Goal: Transaction & Acquisition: Purchase product/service

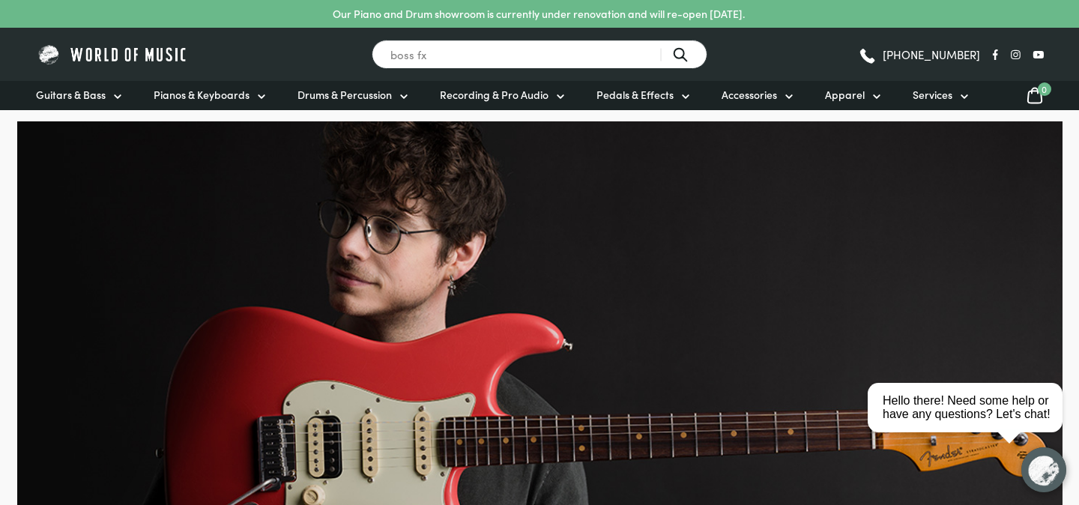
type input "boss fx"
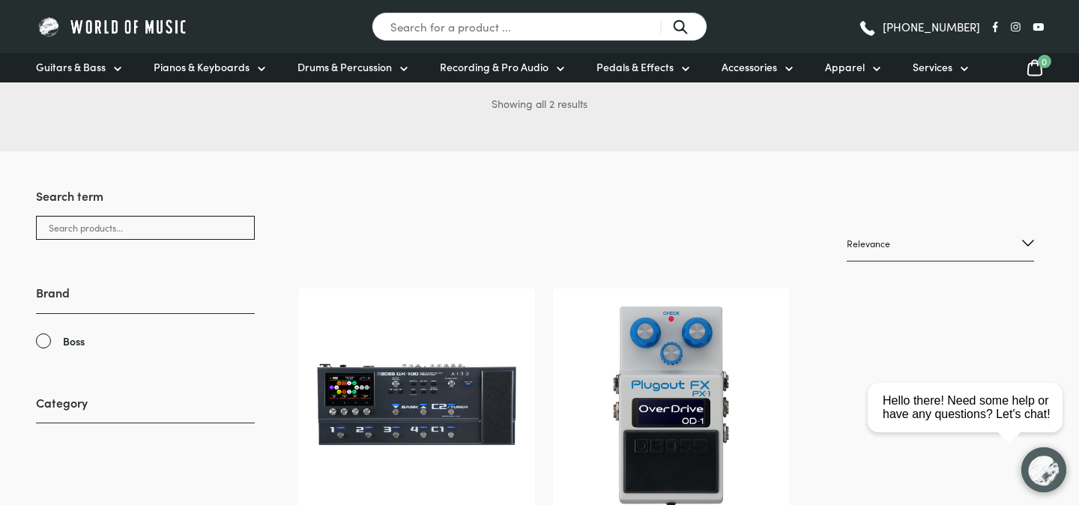
scroll to position [197, 0]
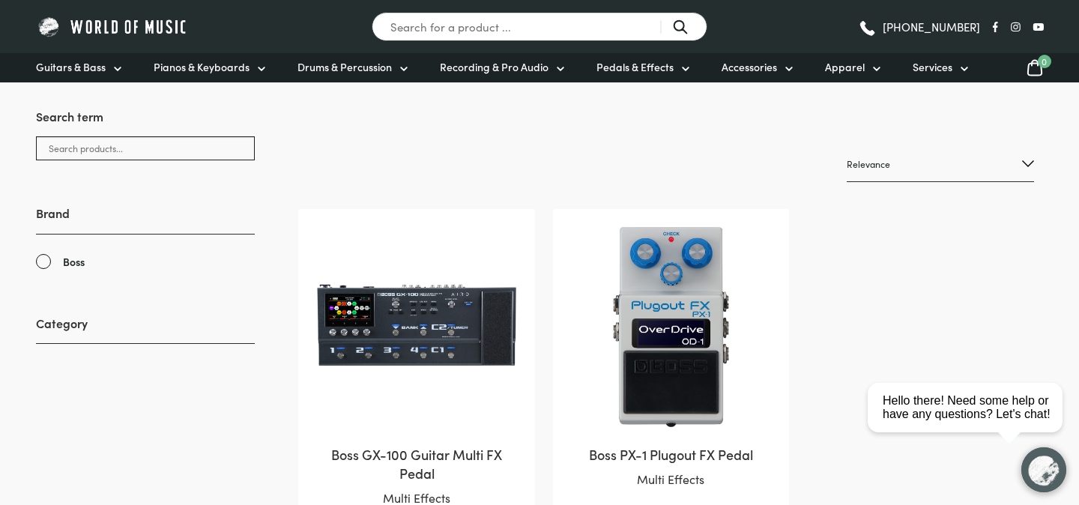
click at [643, 313] on img at bounding box center [671, 327] width 206 height 206
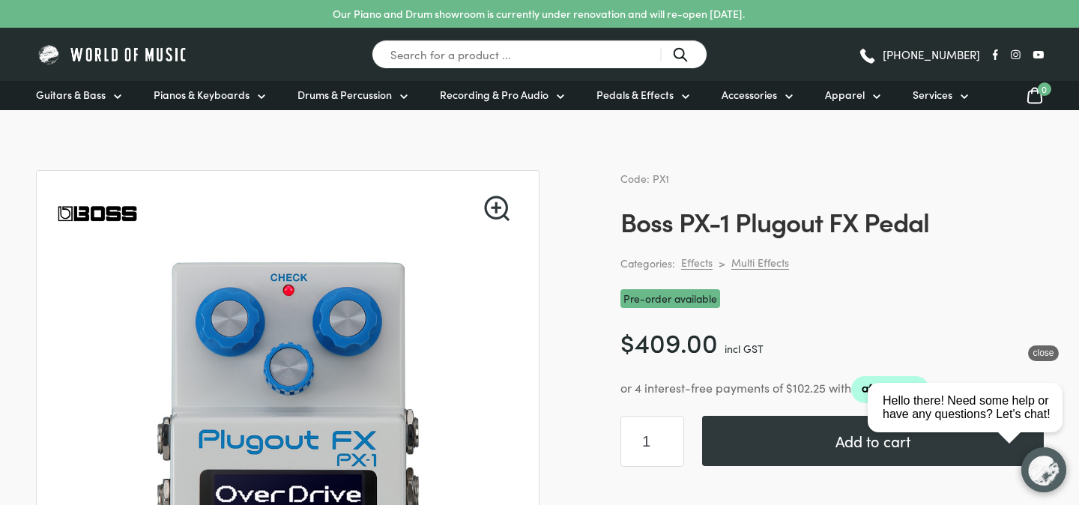
click at [1052, 350] on div "close" at bounding box center [1043, 354] width 31 height 16
